Goal: Information Seeking & Learning: Learn about a topic

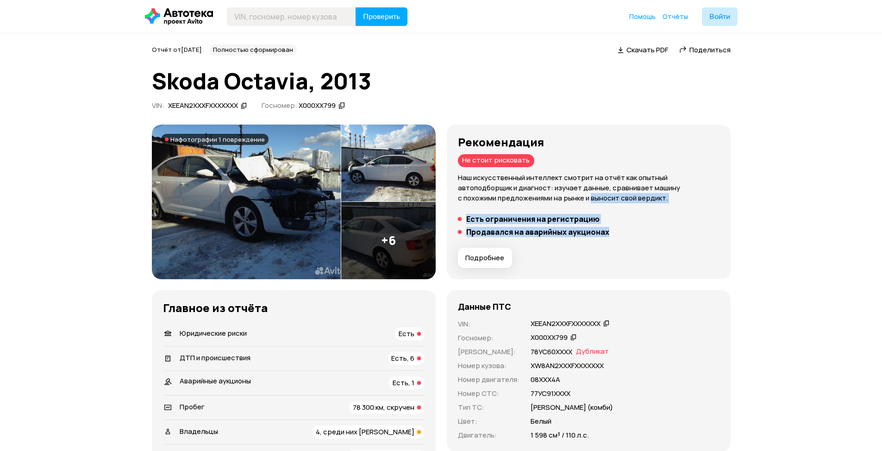
drag, startPoint x: 617, startPoint y: 236, endPoint x: 495, endPoint y: 208, distance: 125.4
click at [495, 208] on div "Рекомендация Не стоит рисковать Наш искусственный интеллект смотрит на отчёт ка…" at bounding box center [588, 202] width 261 height 132
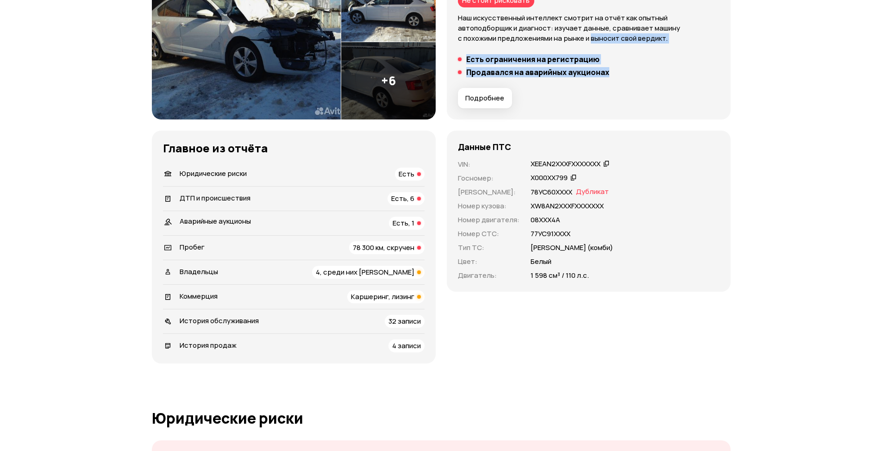
scroll to position [185, 0]
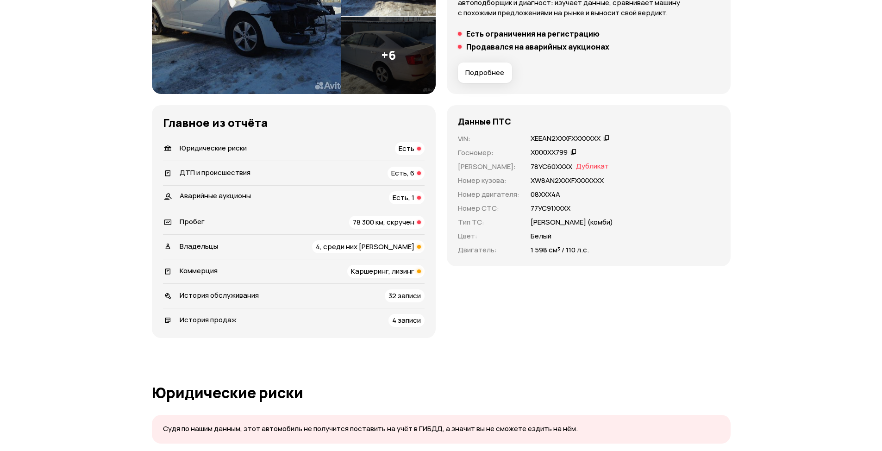
click at [405, 176] on span "Есть, 6" at bounding box center [402, 173] width 23 height 10
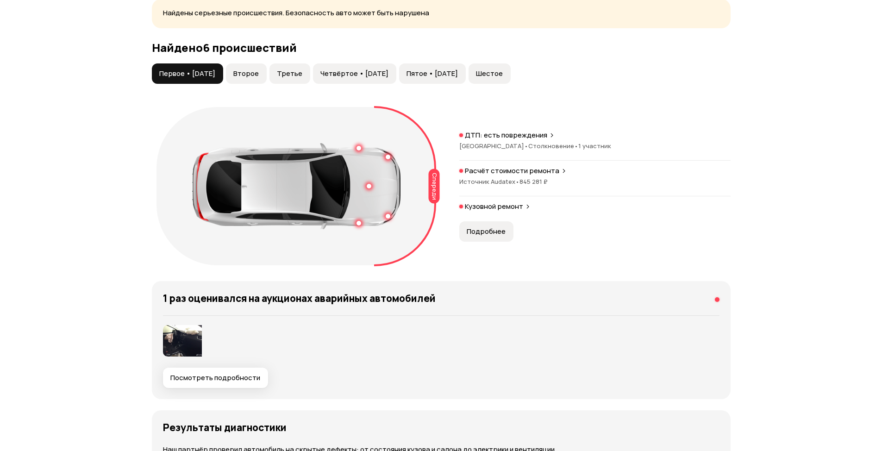
scroll to position [1138, 0]
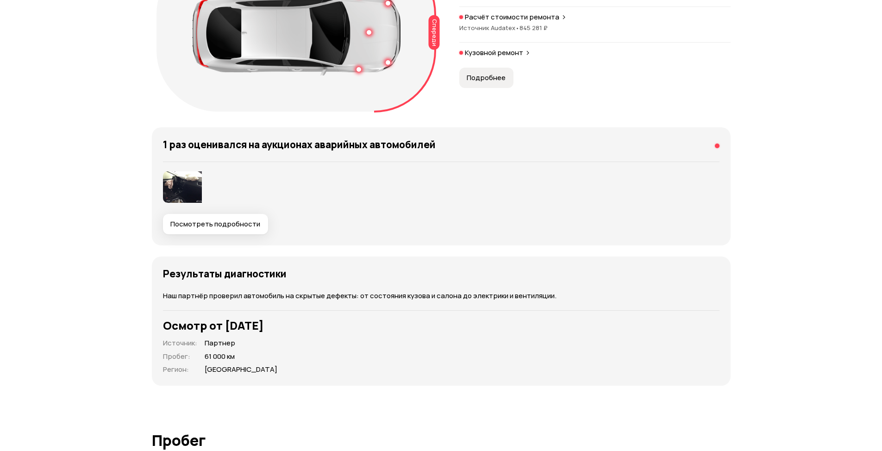
click at [194, 194] on img at bounding box center [182, 186] width 39 height 31
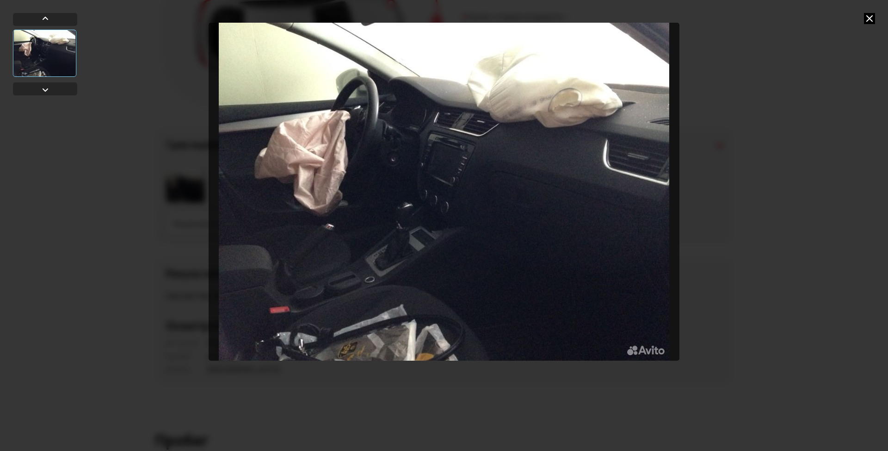
click at [787, 204] on div at bounding box center [444, 225] width 888 height 451
click at [869, 18] on icon at bounding box center [869, 18] width 11 height 11
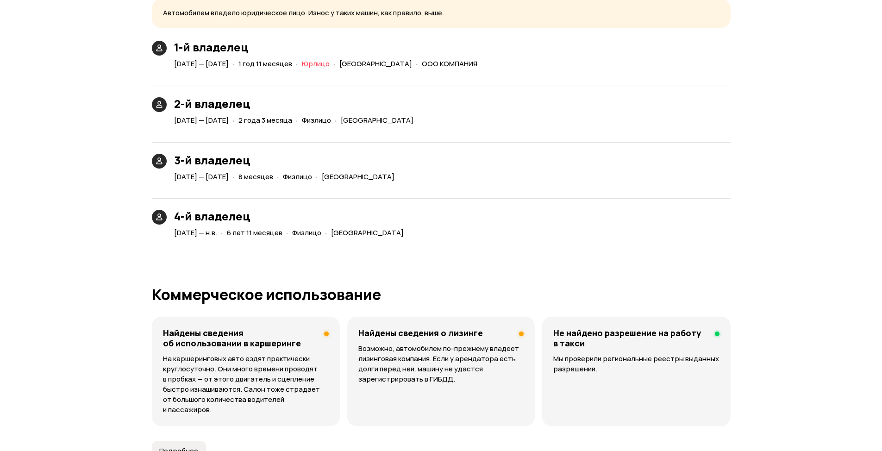
scroll to position [2249, 0]
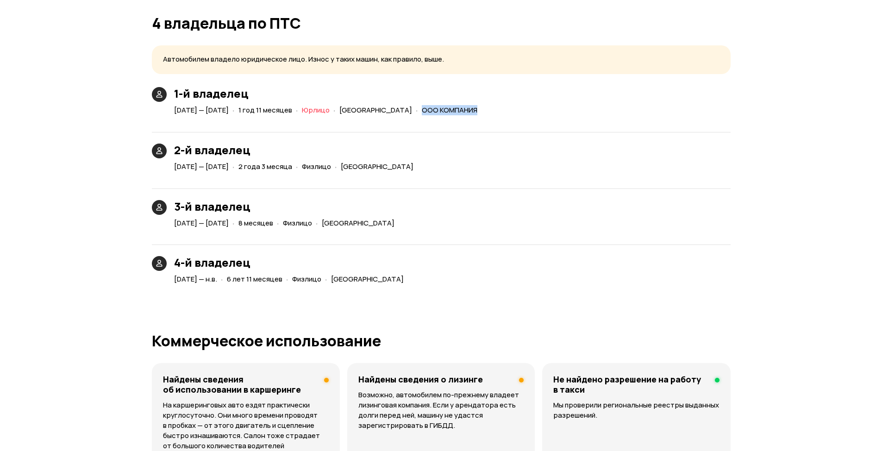
drag, startPoint x: 514, startPoint y: 106, endPoint x: 449, endPoint y: 108, distance: 64.8
click at [449, 108] on div "1-й владелец [DATE] — [DATE] · 1 год 11 месяцев · Юрлицо · [GEOGRAPHIC_DATA] · …" at bounding box center [441, 102] width 578 height 30
copy span "ООО КОМПАНИЯ"
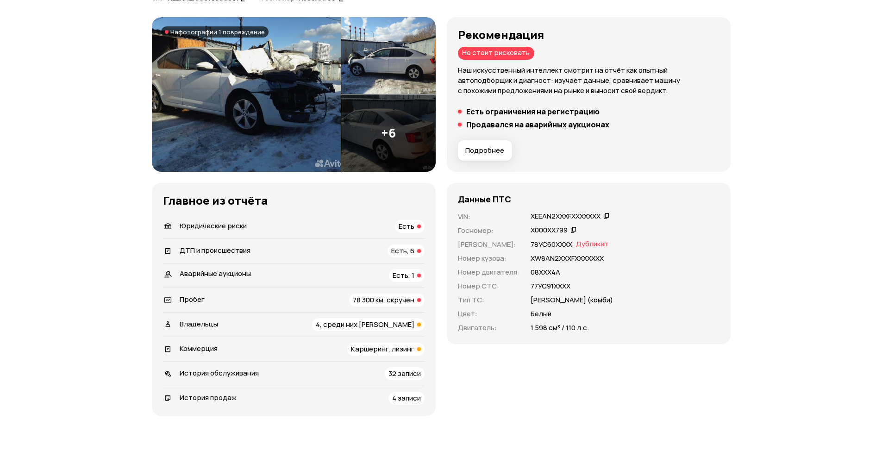
scroll to position [0, 0]
